Goal: Transaction & Acquisition: Download file/media

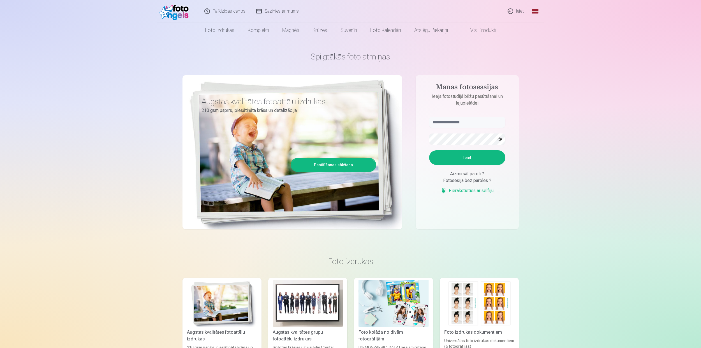
click at [529, 13] on link "Ieiet" at bounding box center [516, 11] width 27 height 22
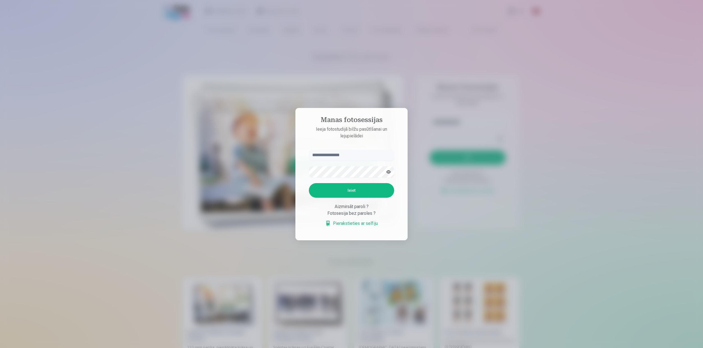
click at [447, 126] on div at bounding box center [351, 174] width 703 height 348
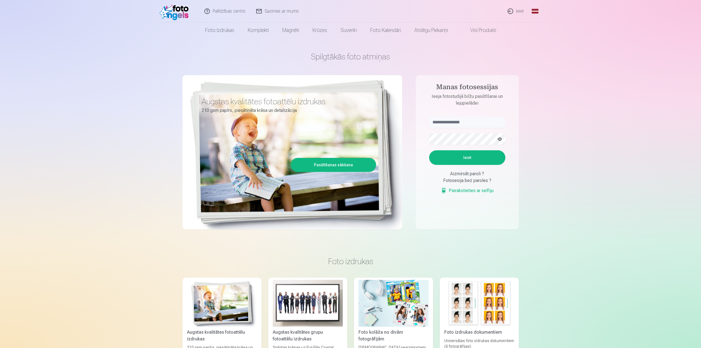
click at [537, 12] on link "Global" at bounding box center [535, 11] width 11 height 22
click at [510, 47] on link "Russian (ru)" at bounding box center [509, 48] width 66 height 11
click at [274, 13] on link "Свяжитесь с нами" at bounding box center [277, 11] width 56 height 22
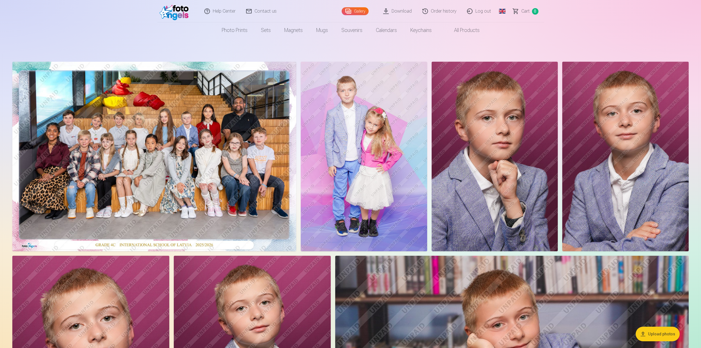
click at [655, 331] on button "Upload photos" at bounding box center [658, 334] width 44 height 15
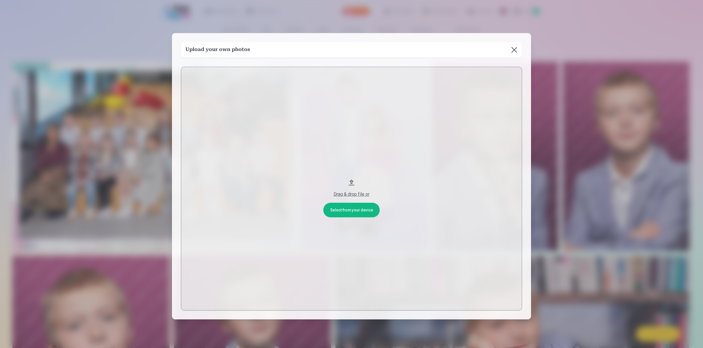
click at [350, 212] on button "Drag & drop file or" at bounding box center [351, 189] width 341 height 244
click at [355, 213] on button "Drag & drop file or" at bounding box center [351, 189] width 341 height 244
click at [515, 51] on button at bounding box center [514, 50] width 16 height 16
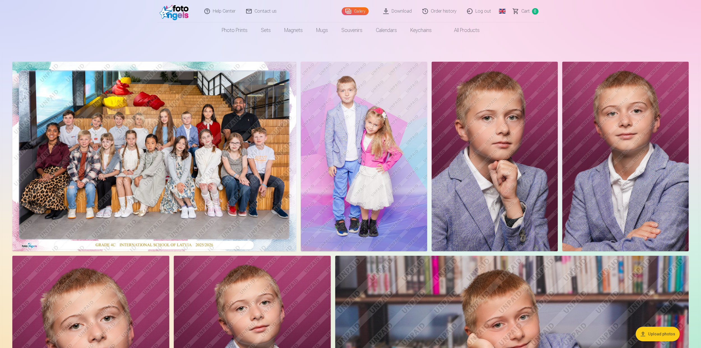
click at [357, 14] on link "Gallery" at bounding box center [355, 11] width 27 height 8
click at [409, 9] on link "Download" at bounding box center [397, 11] width 39 height 22
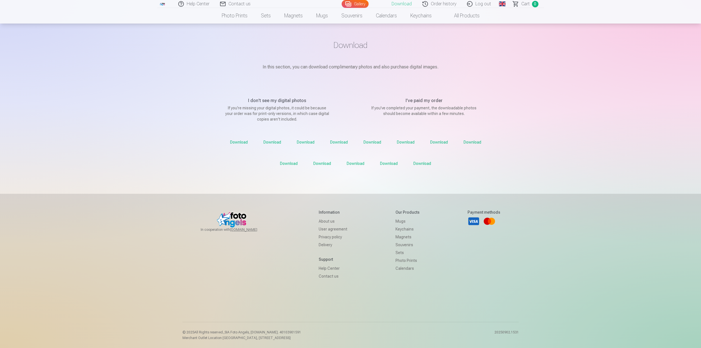
scroll to position [56, 0]
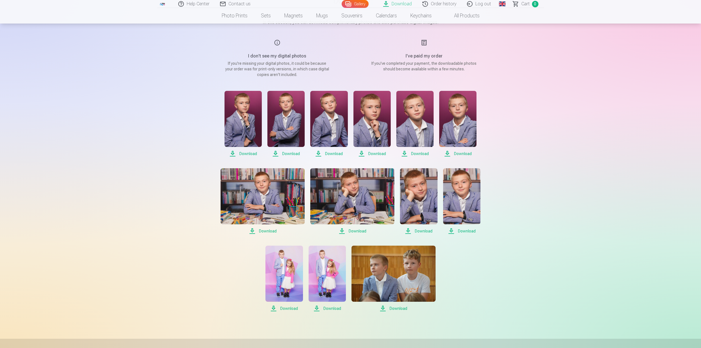
click at [242, 154] on span "Download" at bounding box center [243, 153] width 37 height 7
click at [277, 153] on span "Download" at bounding box center [286, 153] width 37 height 7
click at [332, 152] on span "Download" at bounding box center [328, 153] width 37 height 7
click at [370, 152] on span "Download" at bounding box center [372, 153] width 37 height 7
click at [424, 153] on span "Download" at bounding box center [415, 153] width 37 height 7
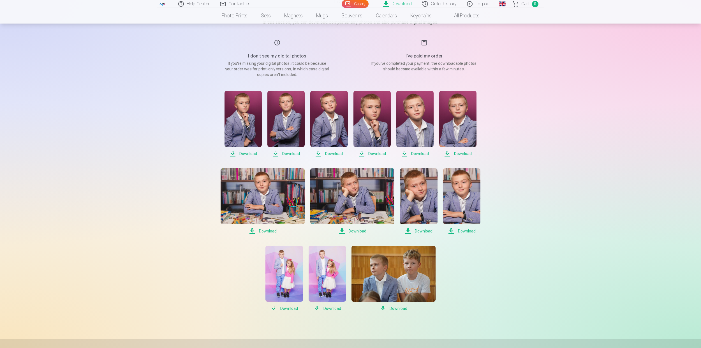
click at [459, 154] on span "Download" at bounding box center [457, 153] width 37 height 7
click at [264, 228] on span "Download" at bounding box center [263, 231] width 84 height 7
click at [356, 232] on span "Download" at bounding box center [352, 231] width 84 height 7
click at [423, 232] on span "Download" at bounding box center [418, 231] width 37 height 7
drag, startPoint x: 463, startPoint y: 229, endPoint x: 400, endPoint y: 261, distance: 70.4
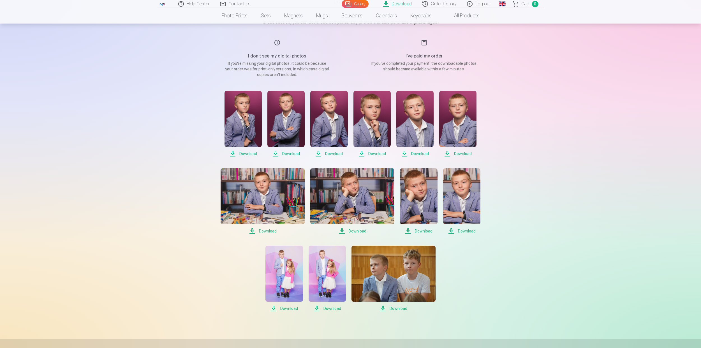
click at [463, 229] on span "Download" at bounding box center [461, 231] width 37 height 7
drag, startPoint x: 287, startPoint y: 308, endPoint x: 315, endPoint y: 309, distance: 28.1
click at [287, 308] on span "Download" at bounding box center [284, 308] width 37 height 7
click at [330, 308] on span "Download" at bounding box center [327, 308] width 37 height 7
click at [401, 309] on span "Download" at bounding box center [394, 308] width 84 height 7
